Goal: Transaction & Acquisition: Purchase product/service

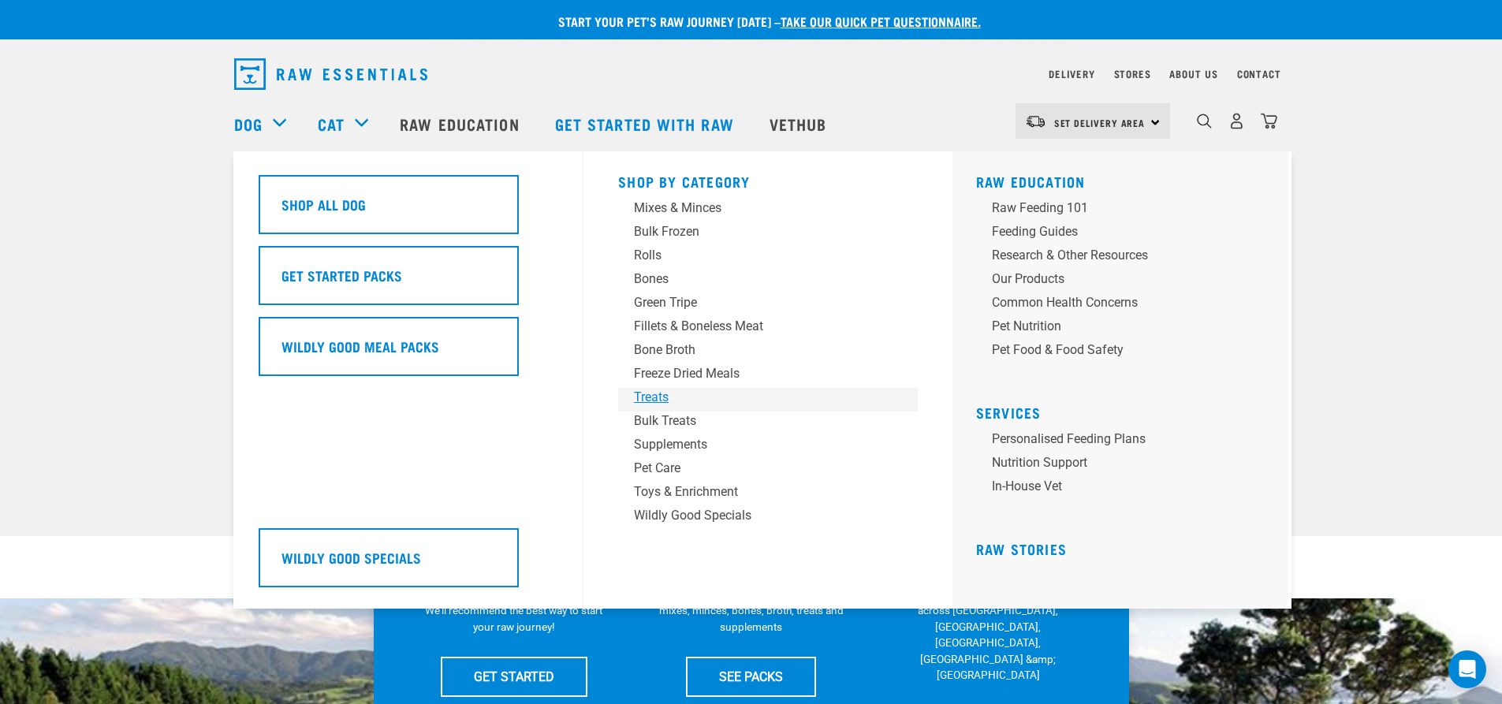
click at [657, 399] on div "Treats" at bounding box center [757, 397] width 246 height 19
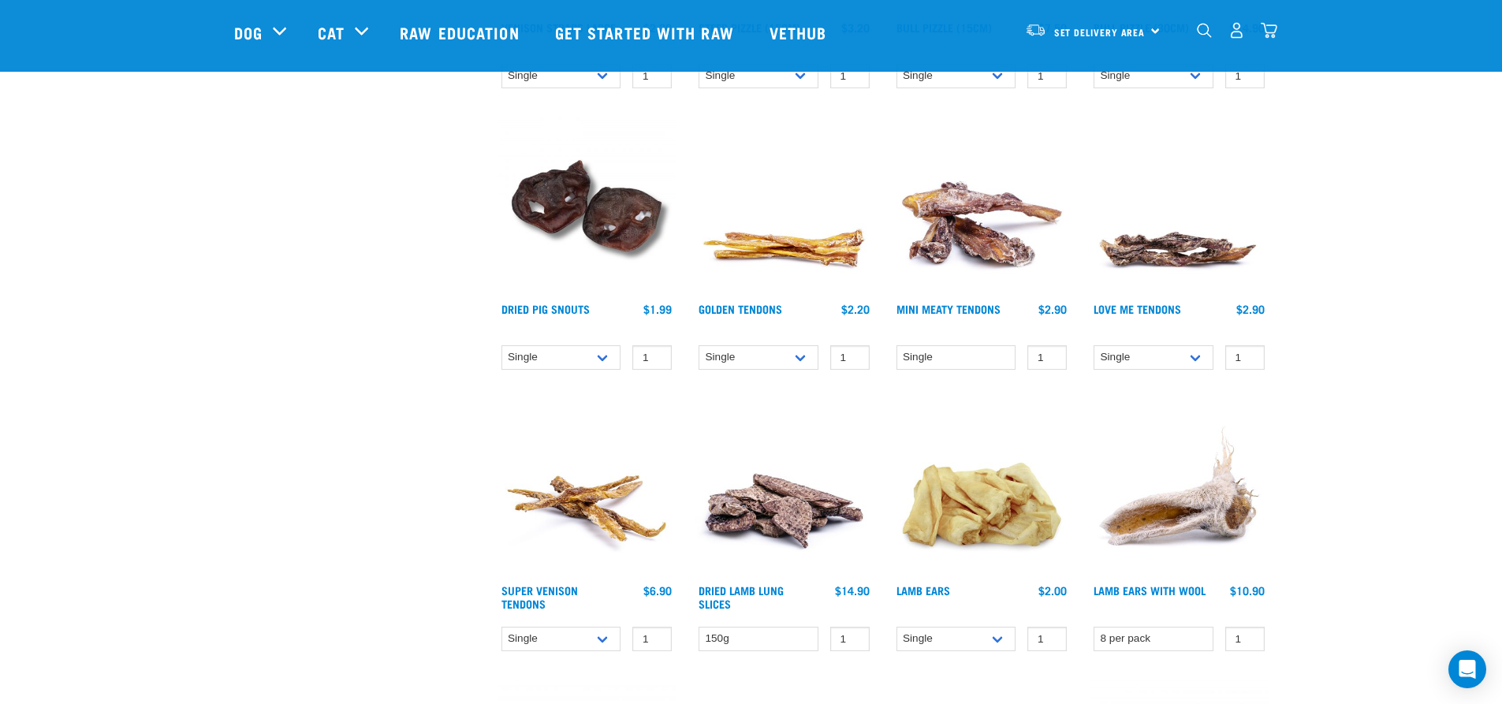
scroll to position [710, 0]
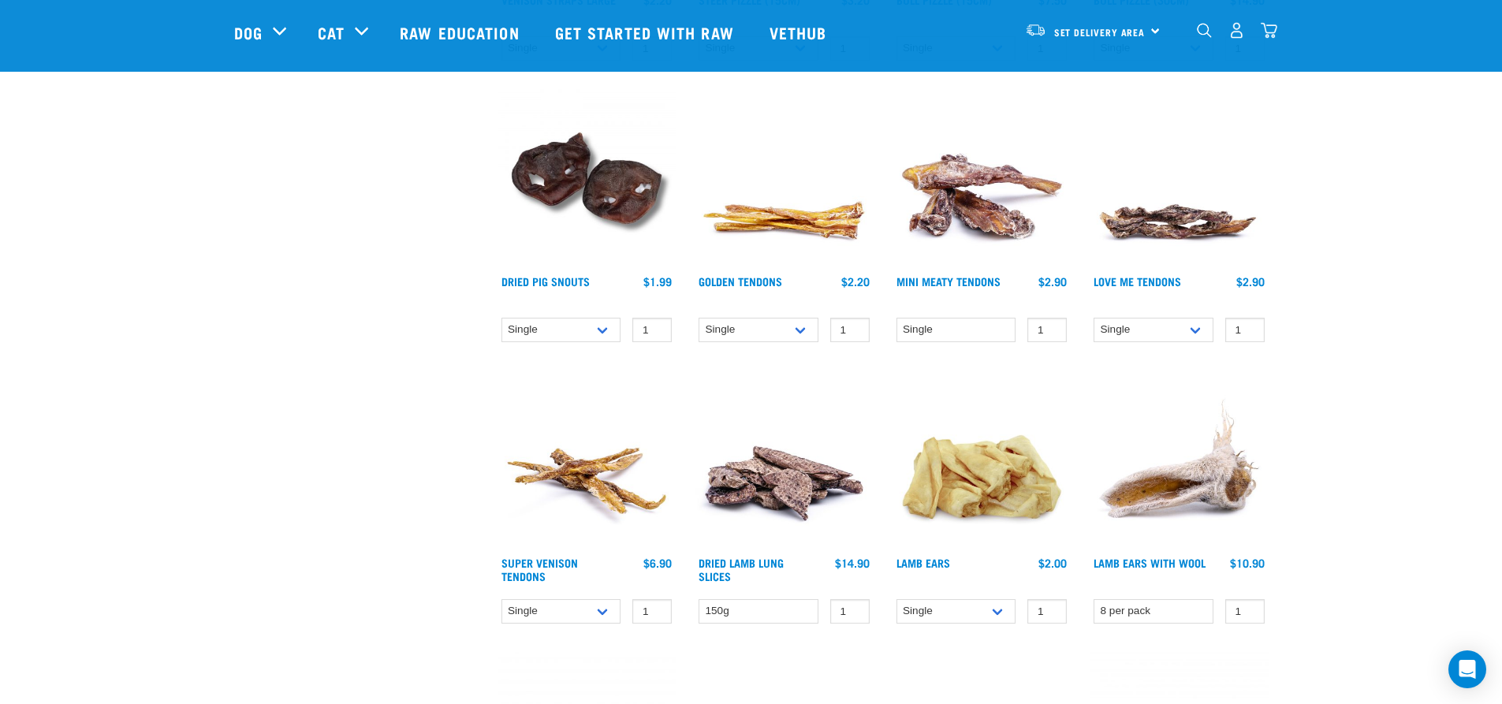
click at [811, 192] on img at bounding box center [784, 178] width 179 height 179
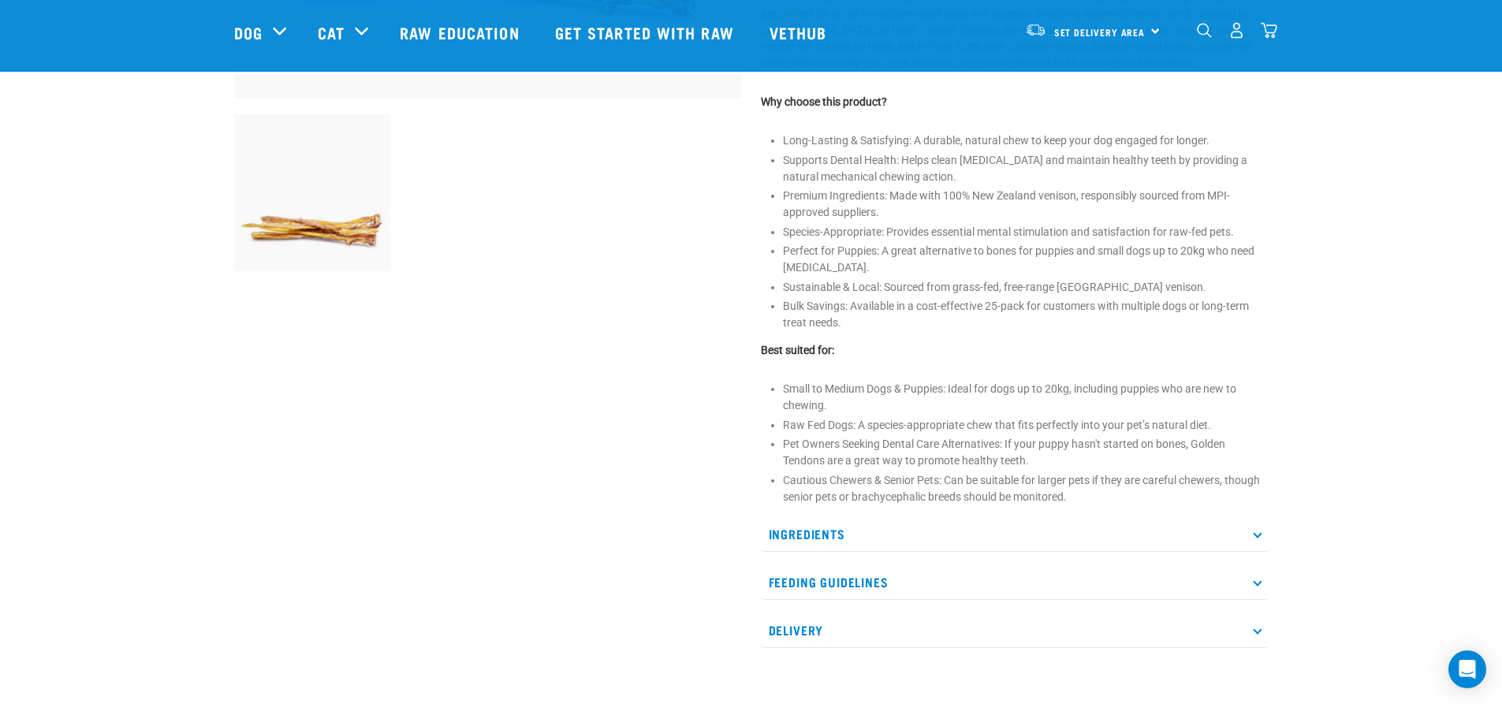
scroll to position [552, 0]
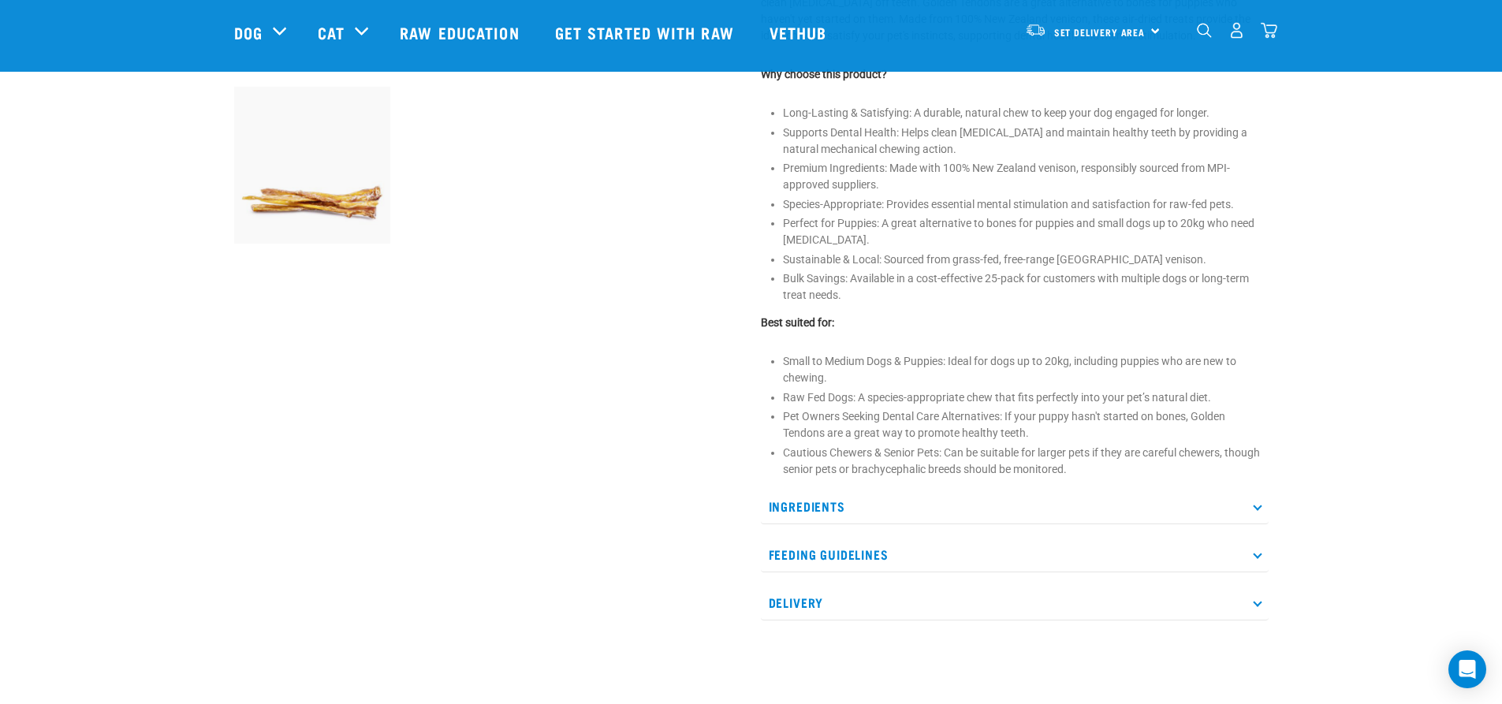
click at [981, 555] on p "Feeding Guidelines" at bounding box center [1015, 554] width 508 height 35
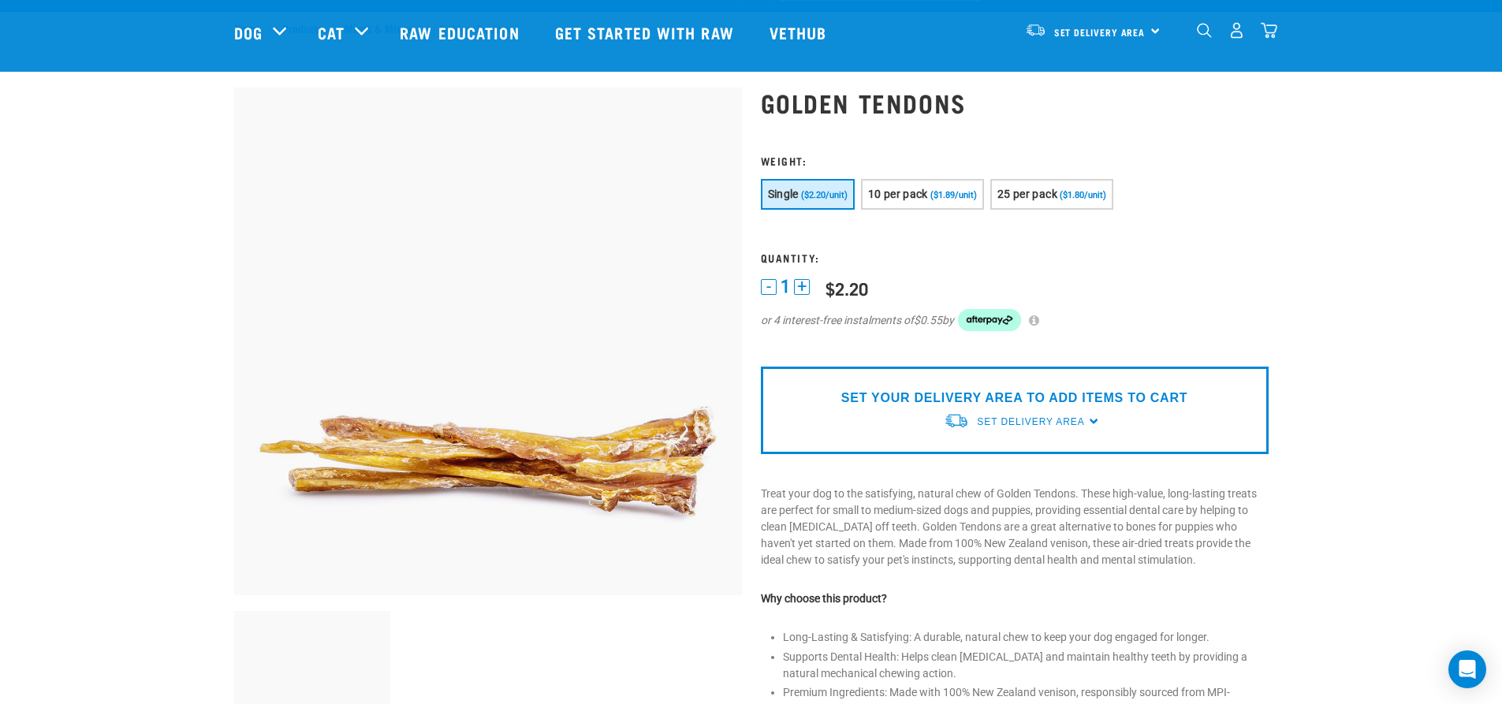
scroll to position [0, 0]
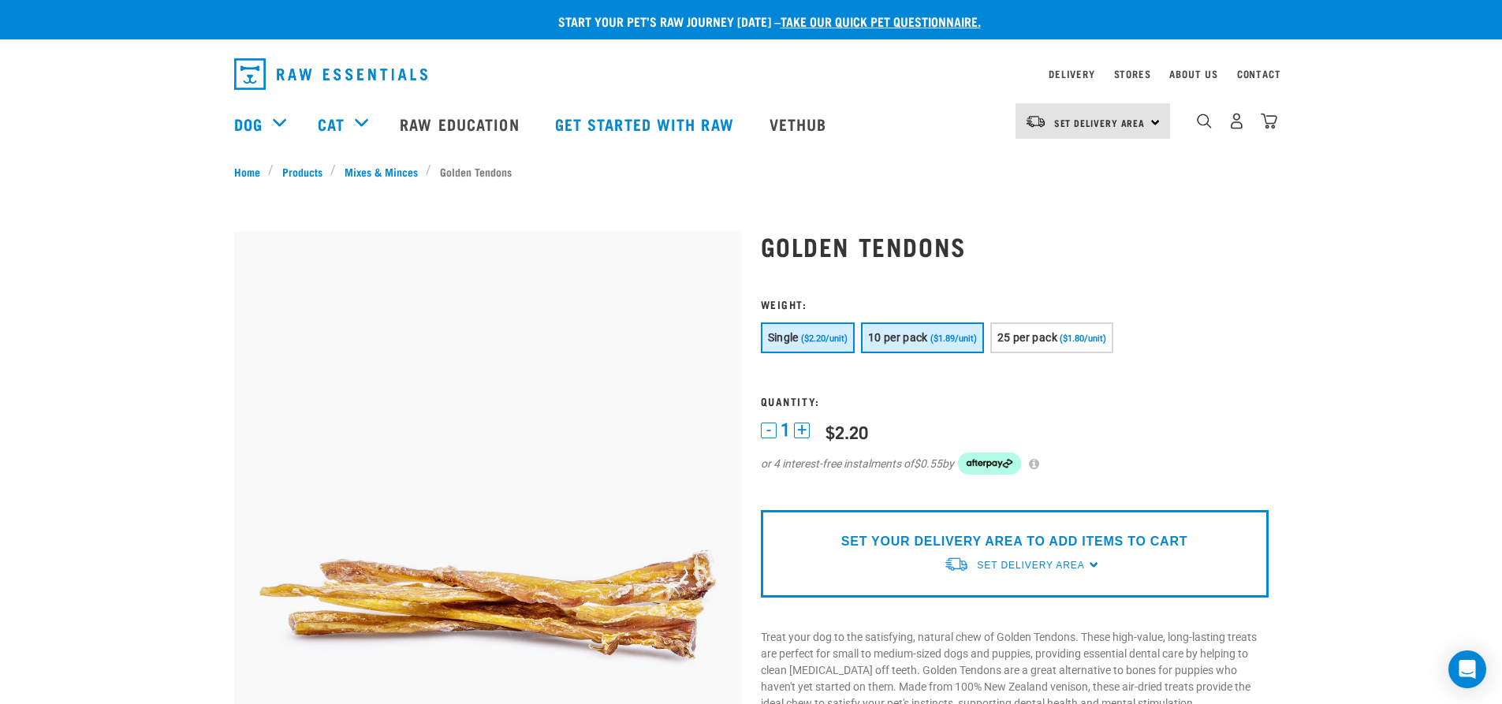
click at [943, 345] on button "10 per pack ($1.89/unit)" at bounding box center [922, 337] width 123 height 31
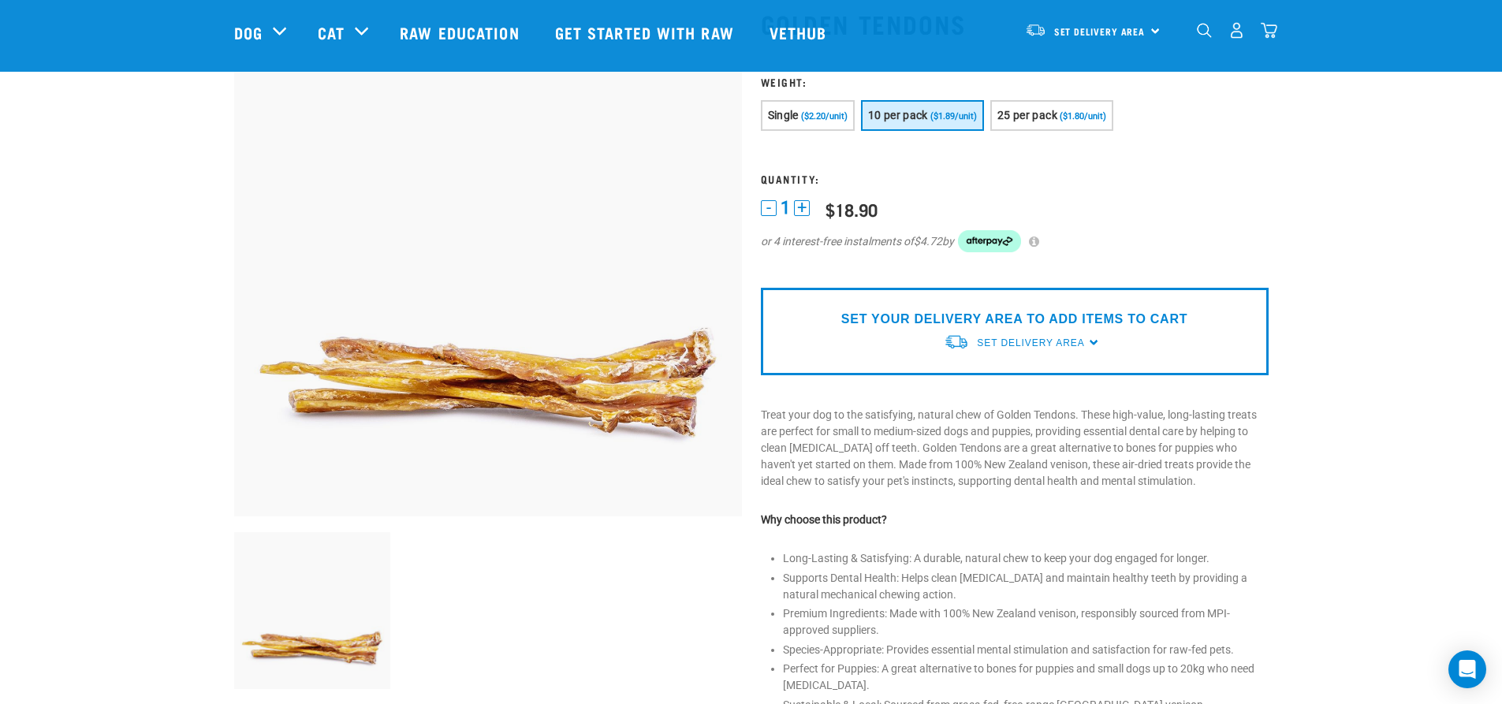
scroll to position [79, 0]
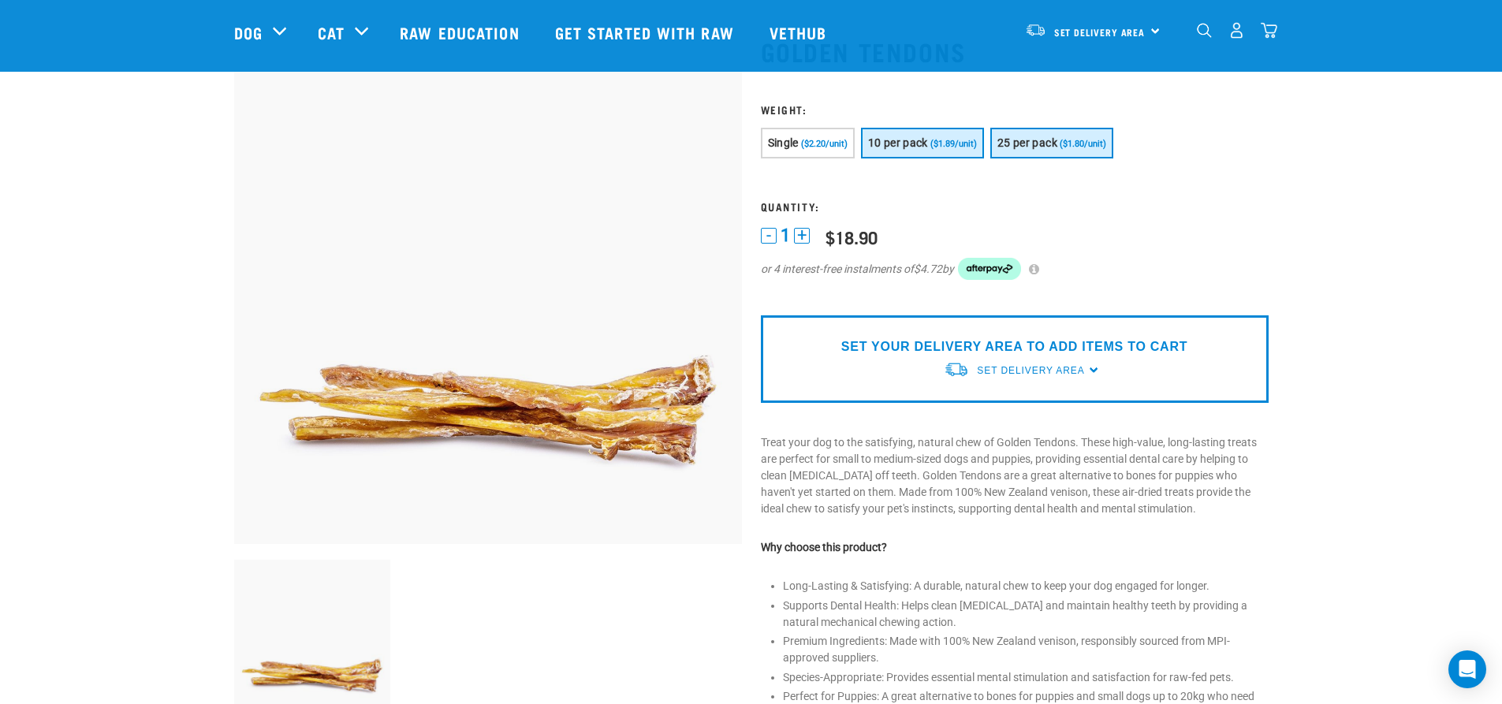
click at [1042, 136] on button "25 per pack ($1.80/unit)" at bounding box center [1051, 143] width 123 height 31
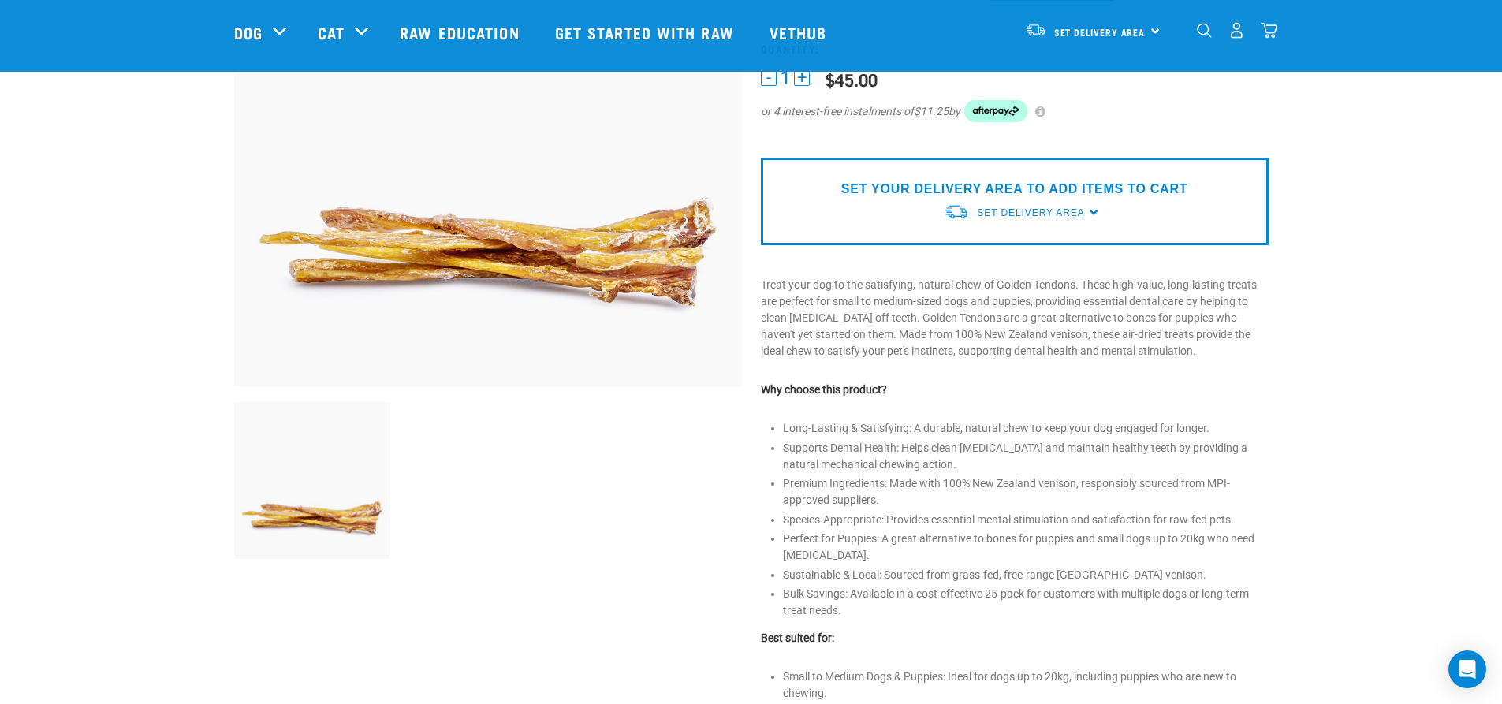
scroll to position [0, 0]
